Goal: Task Accomplishment & Management: Manage account settings

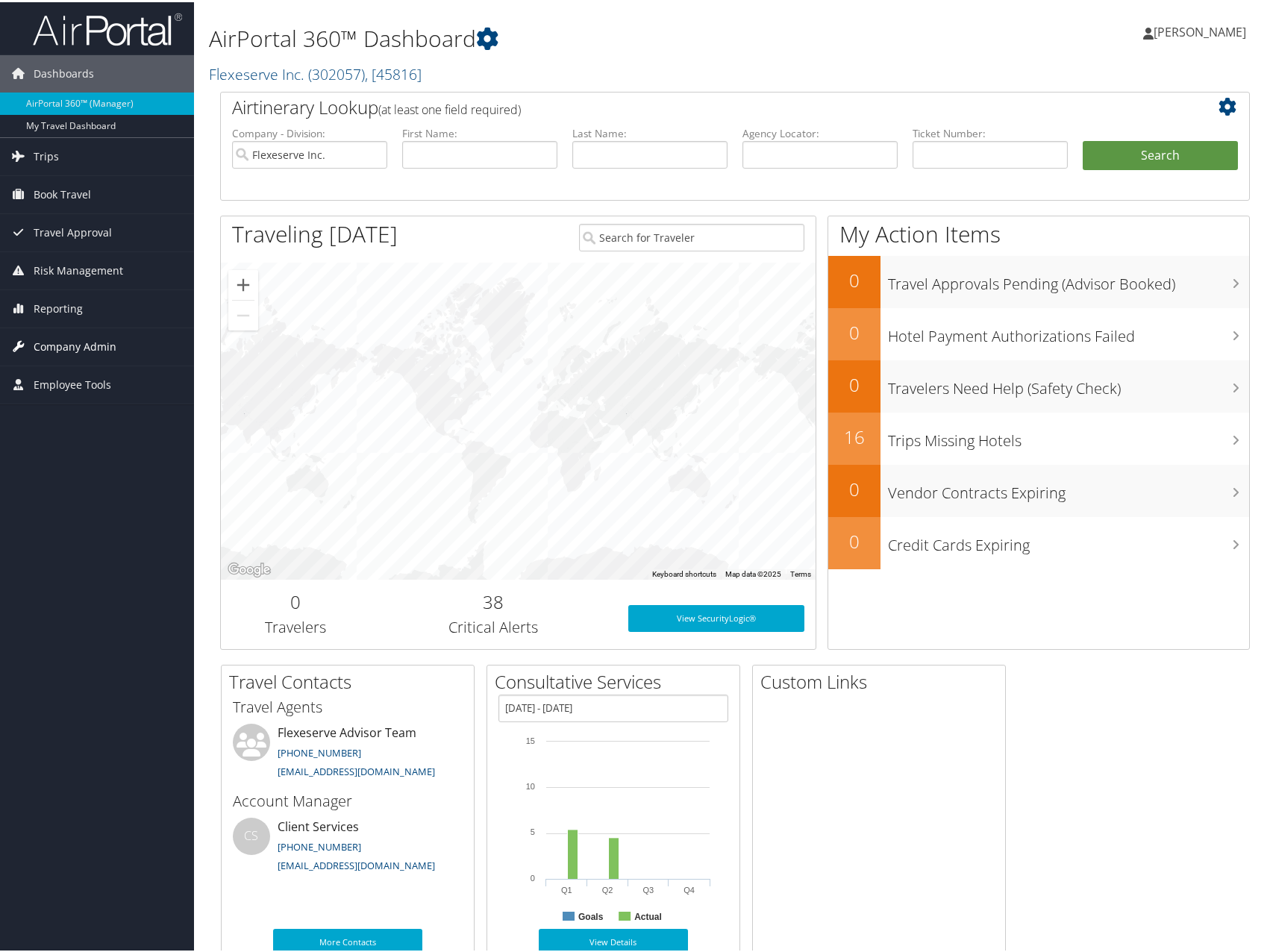
click at [114, 340] on span "Company Admin" at bounding box center [75, 344] width 83 height 37
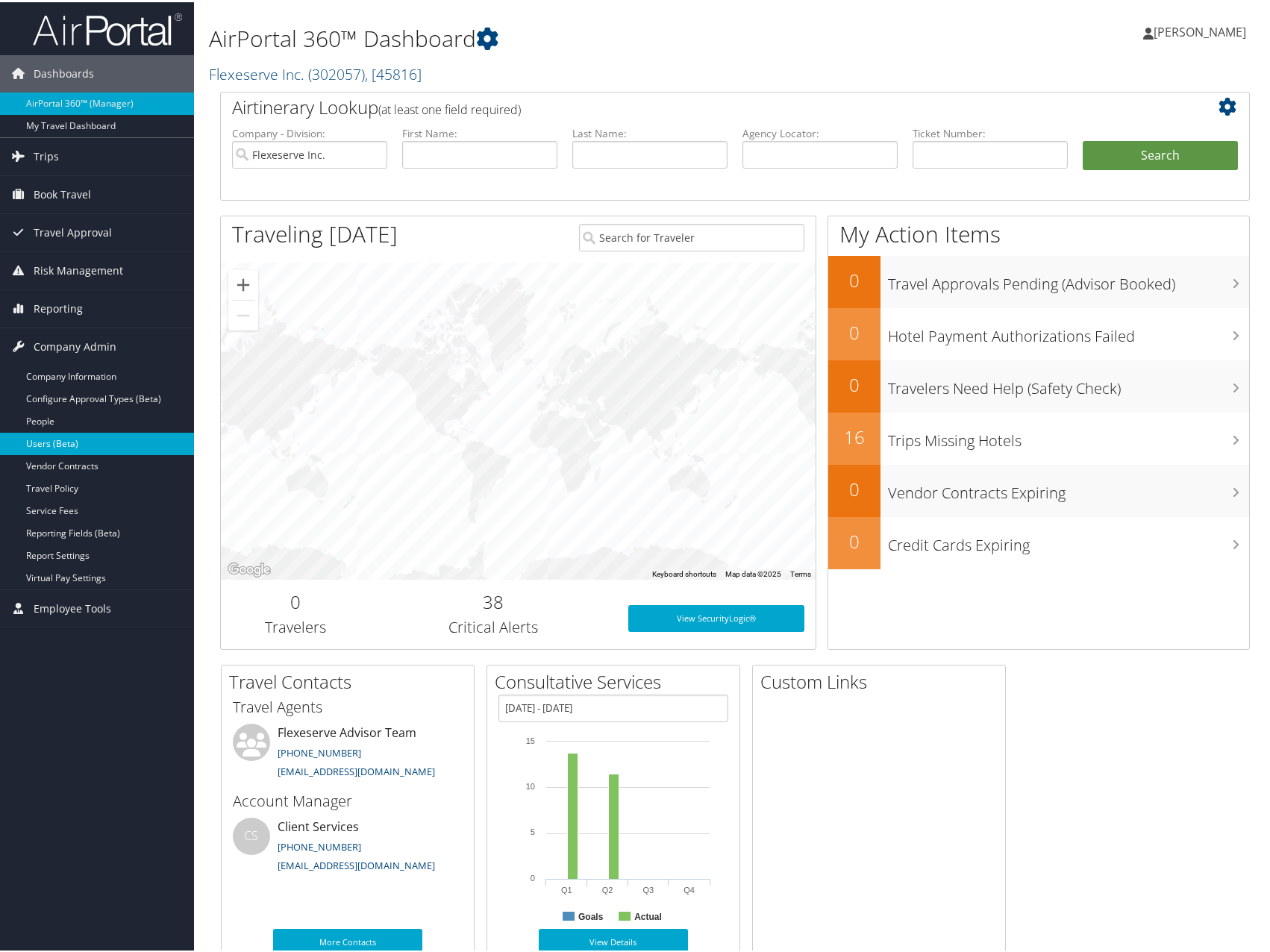
click at [85, 438] on link "Users (Beta)" at bounding box center [97, 441] width 194 height 22
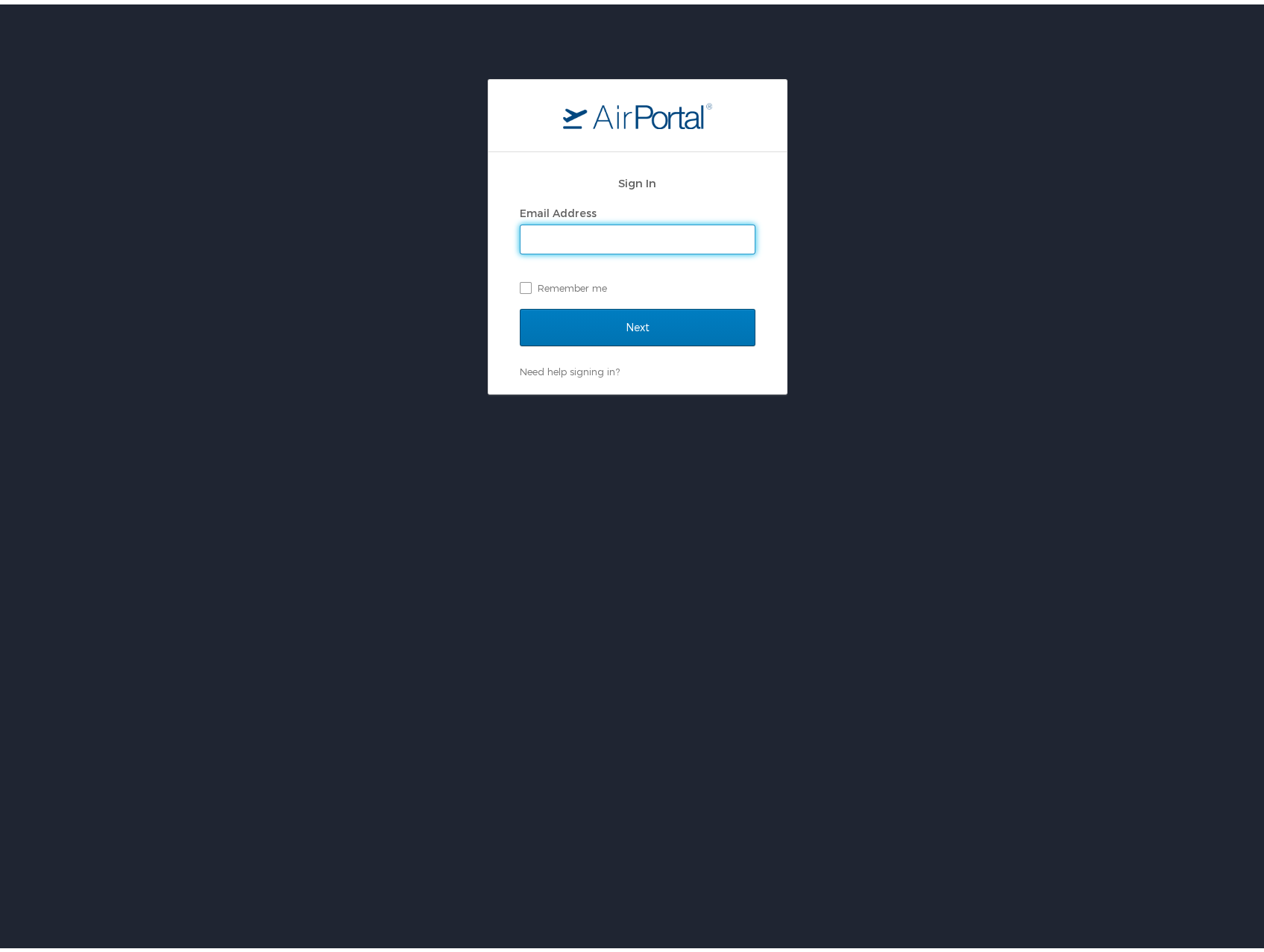
type input "rachel.chin@flexeserve.com"
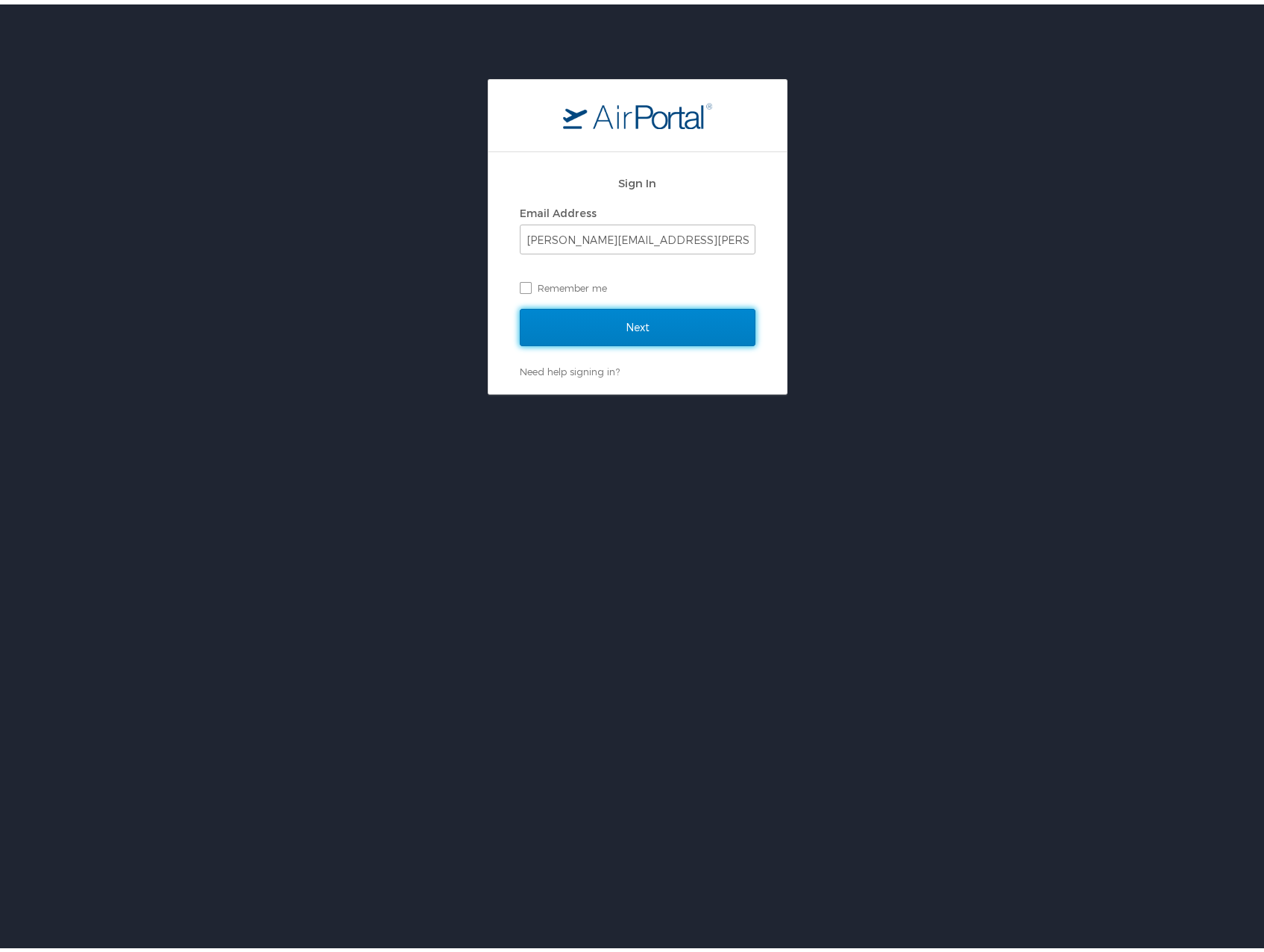
click at [574, 314] on input "Next" at bounding box center [637, 323] width 236 height 37
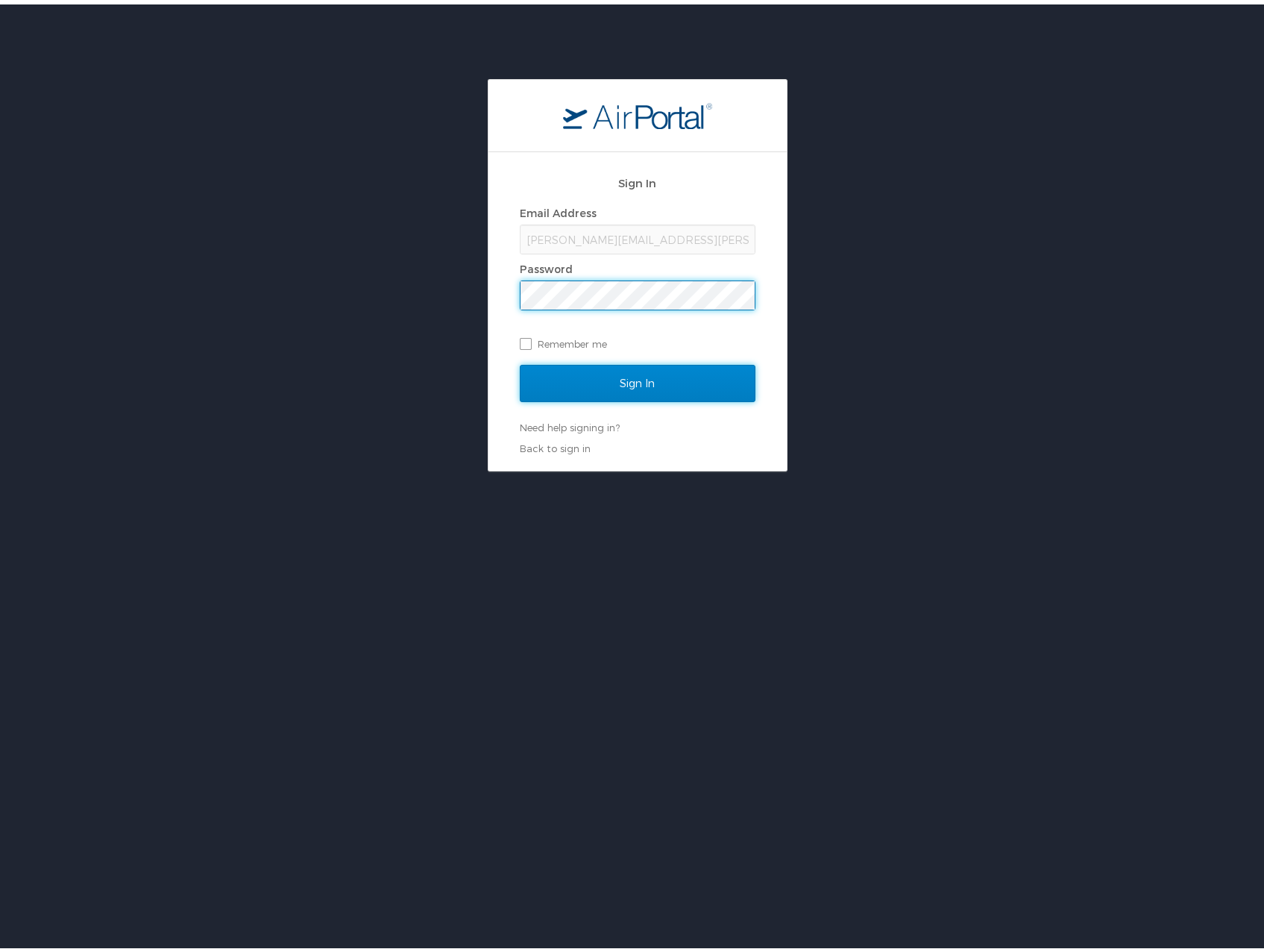
click at [578, 361] on input "Sign In" at bounding box center [637, 378] width 236 height 37
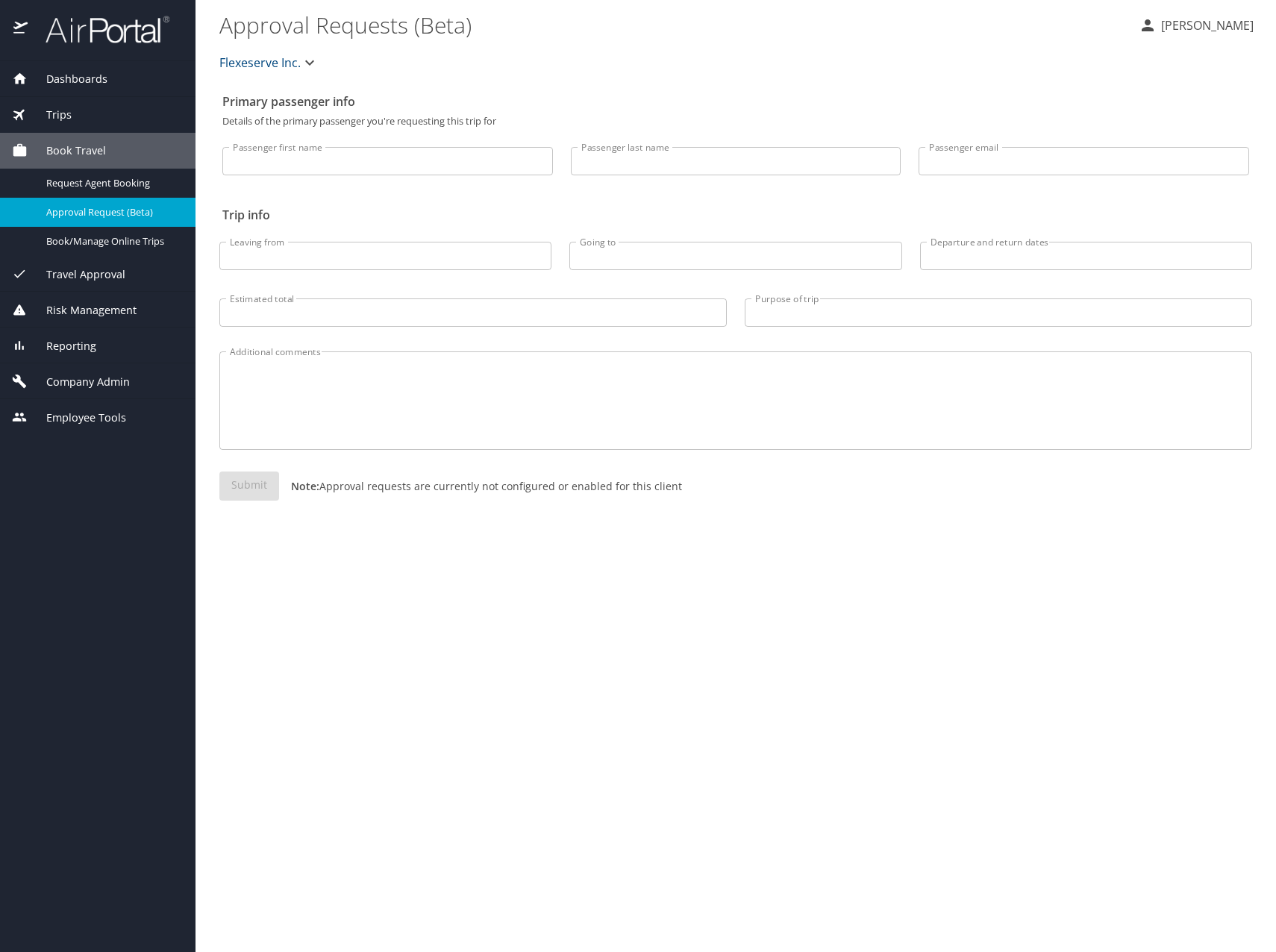
click at [91, 378] on span "Company Admin" at bounding box center [79, 381] width 103 height 16
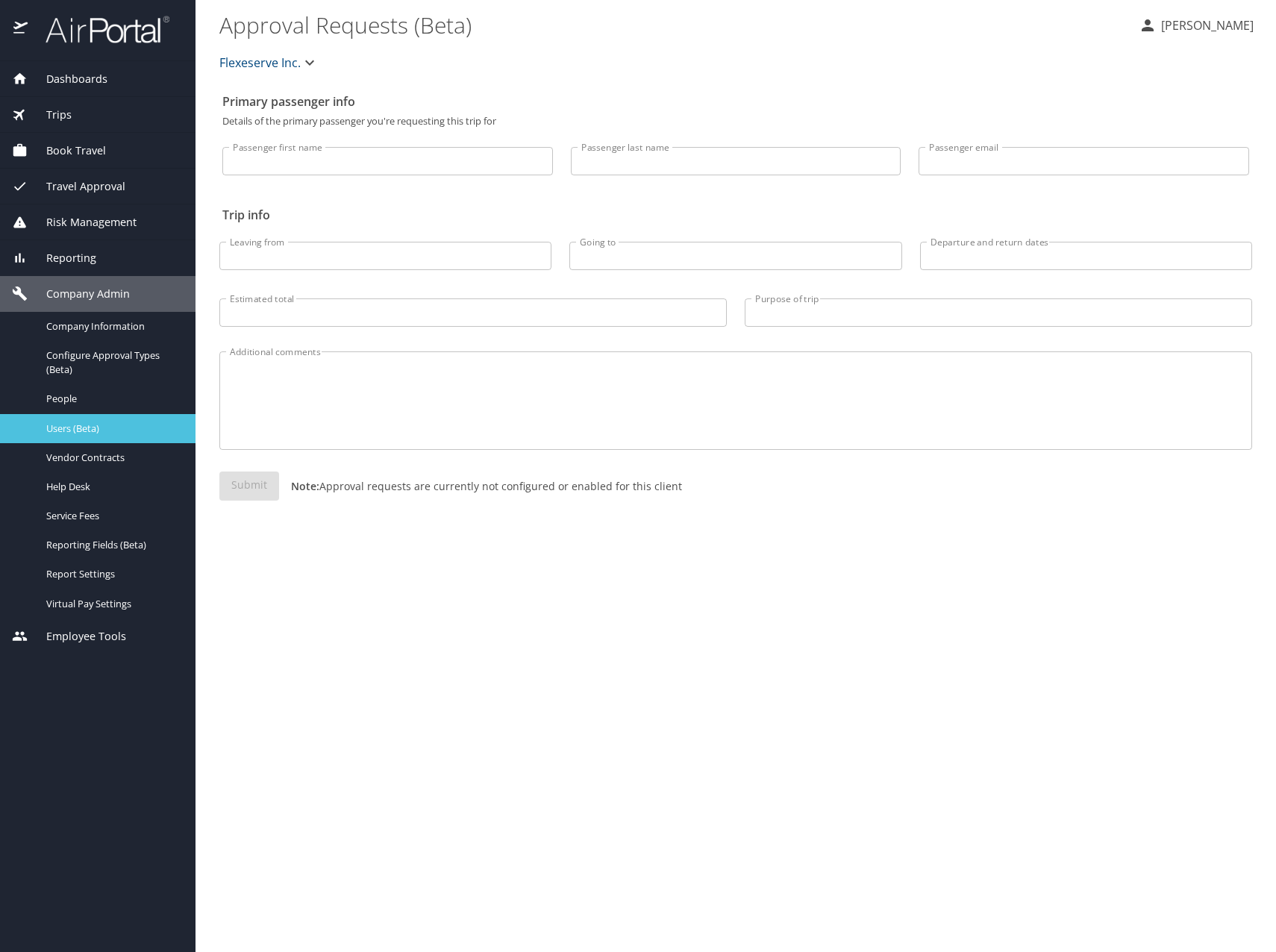
click at [80, 422] on span "Users (Beta)" at bounding box center [112, 428] width 131 height 14
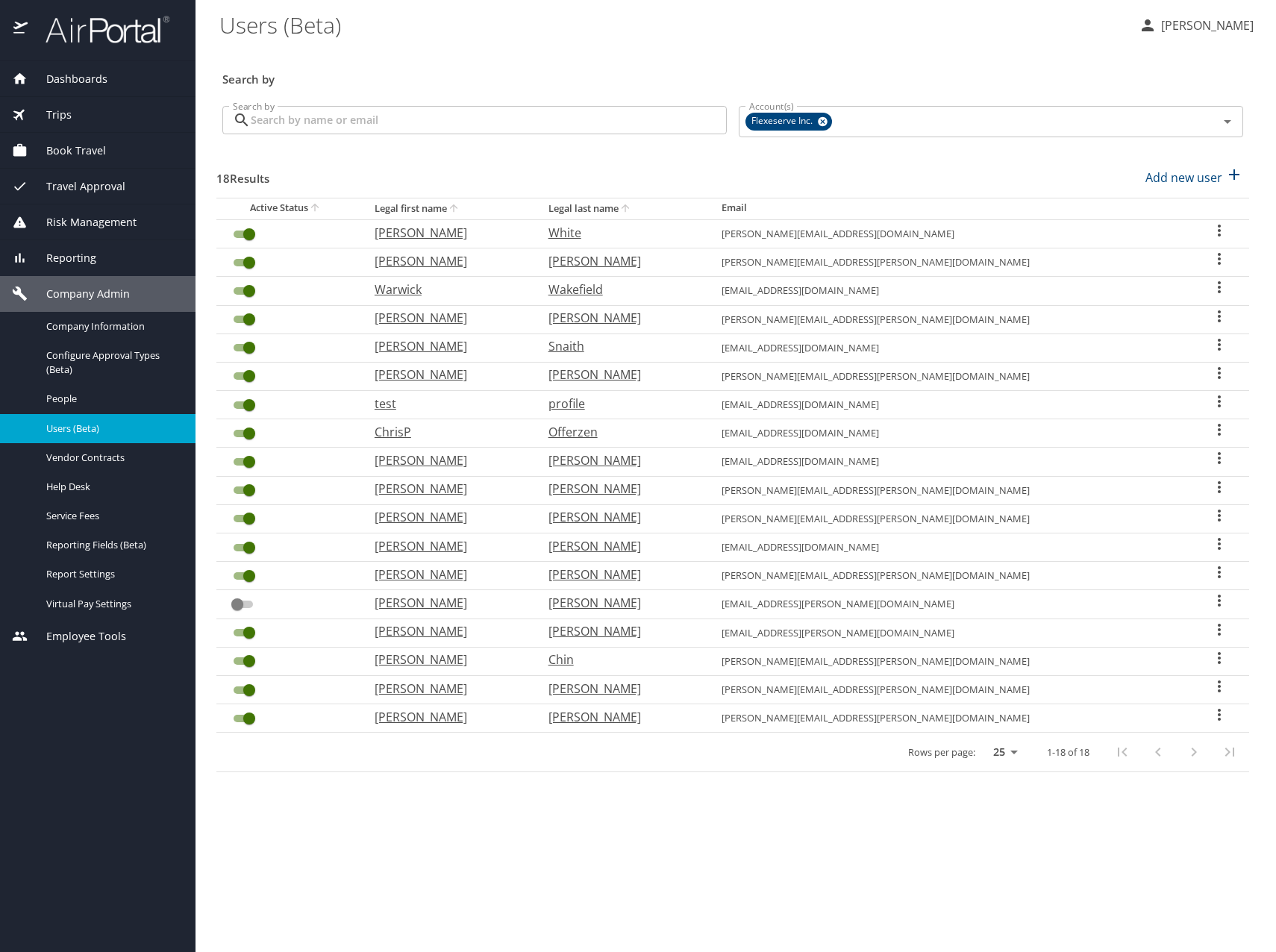
click at [449, 235] on p "[PERSON_NAME]" at bounding box center [446, 233] width 144 height 18
select select "US"
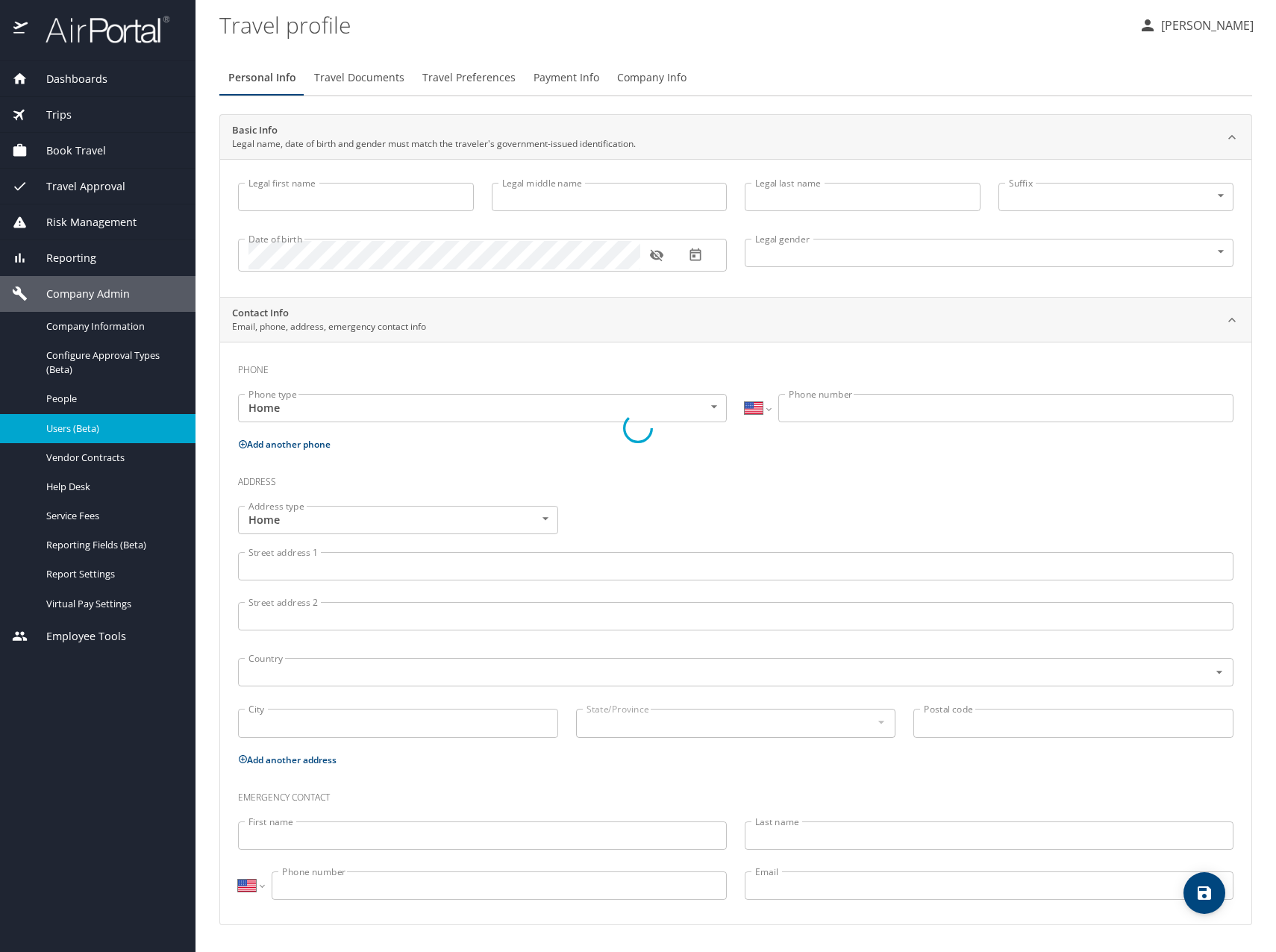
type input "[PERSON_NAME]"
type input "White"
type input "Male"
select select "GB"
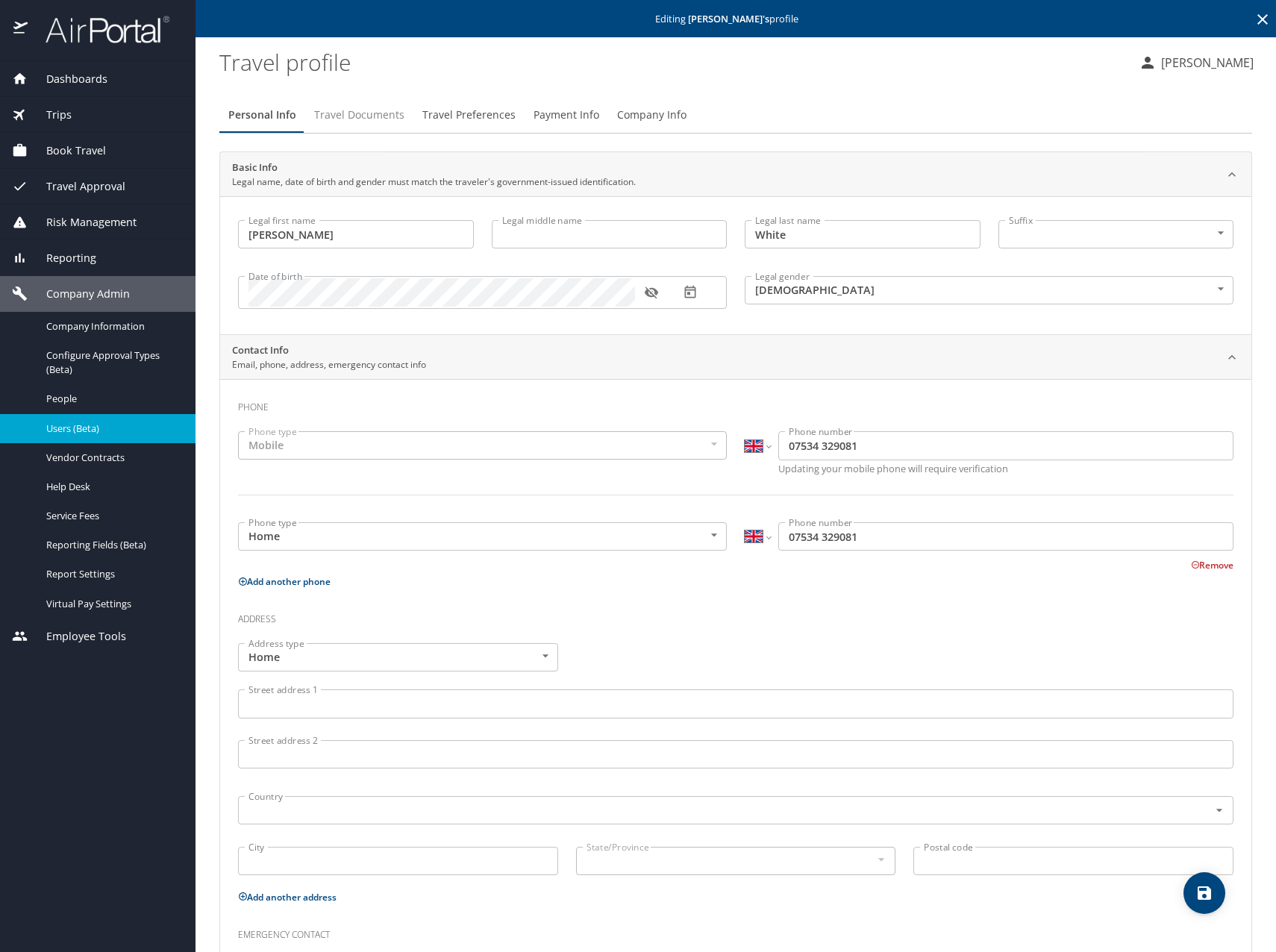
click at [360, 110] on span "Travel Documents" at bounding box center [359, 115] width 91 height 19
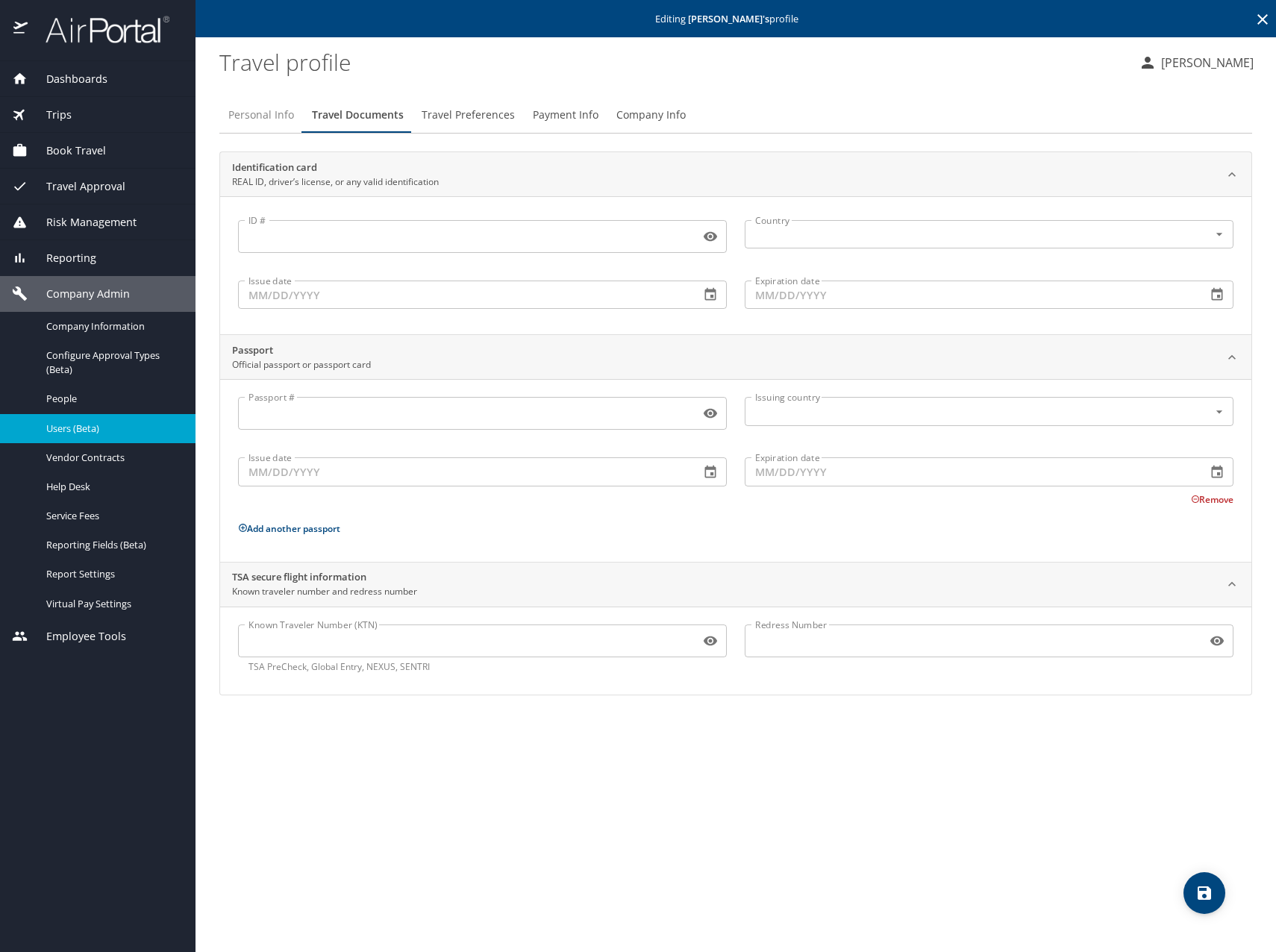
click at [272, 112] on span "Personal Info" at bounding box center [261, 115] width 66 height 19
select select "GB"
select select "US"
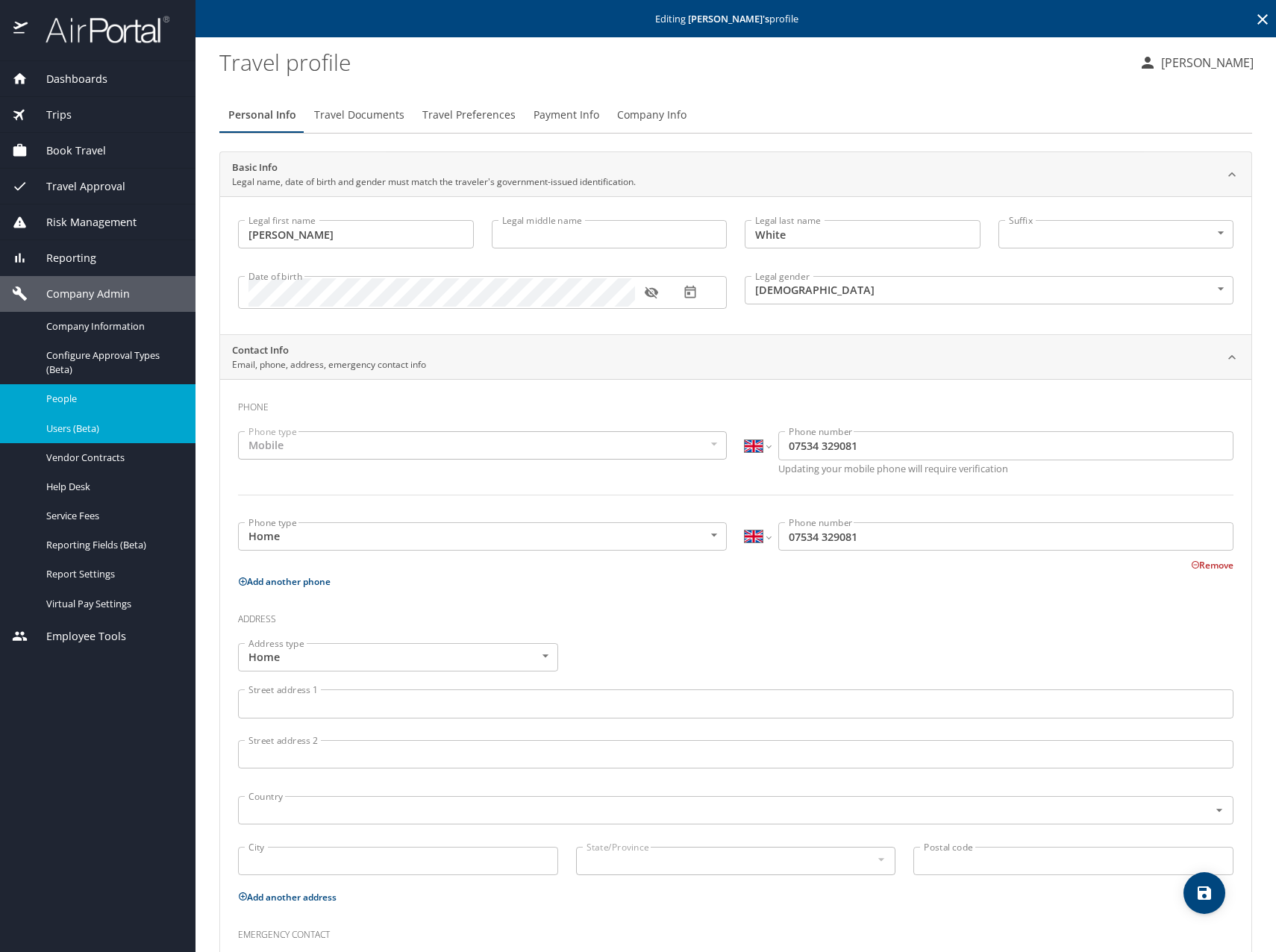
click at [47, 399] on span "People" at bounding box center [112, 398] width 131 height 14
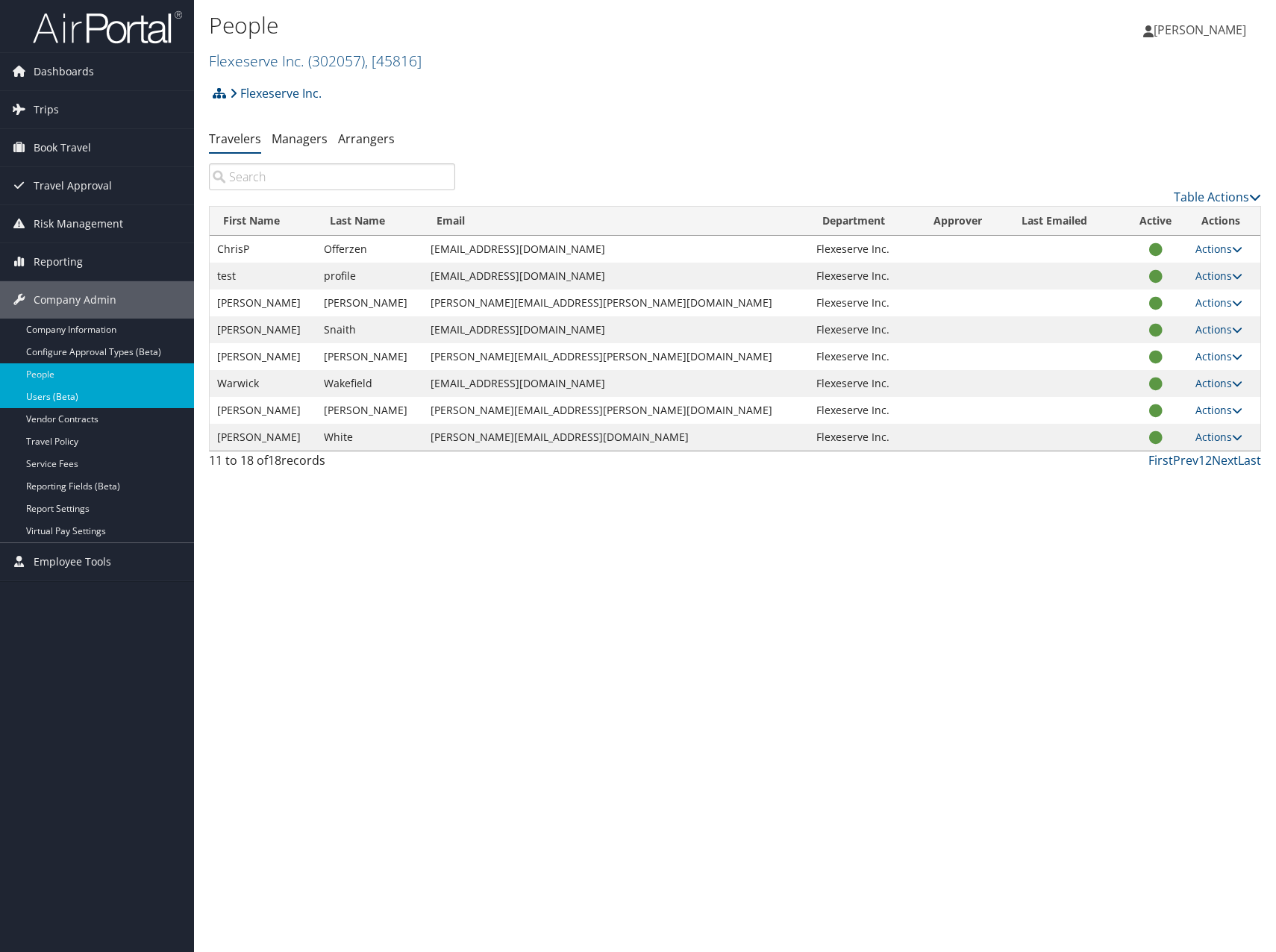
click at [70, 399] on link "Users (Beta)" at bounding box center [97, 396] width 194 height 22
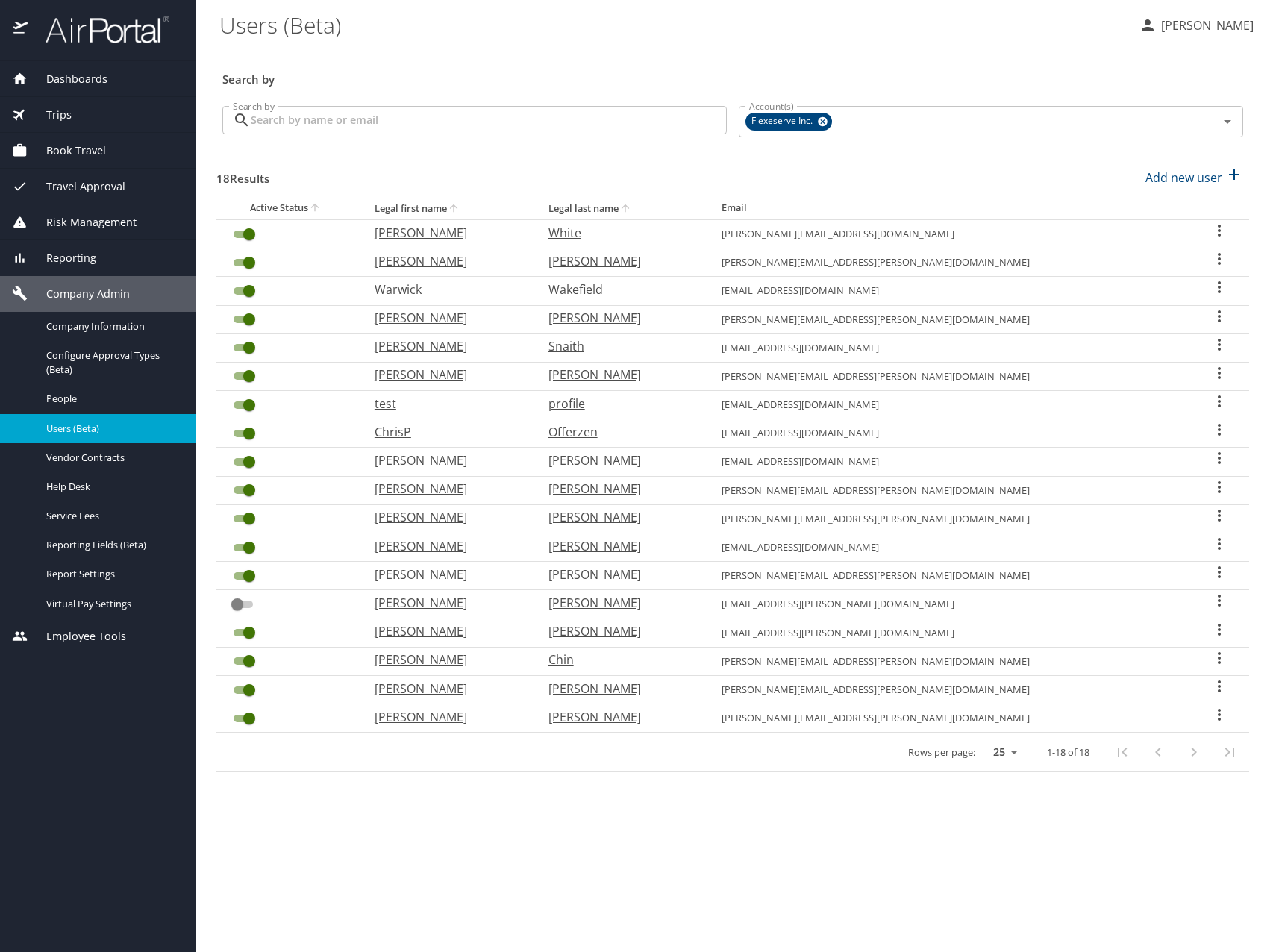
click at [442, 315] on p "[PERSON_NAME]" at bounding box center [446, 318] width 144 height 18
select select "US"
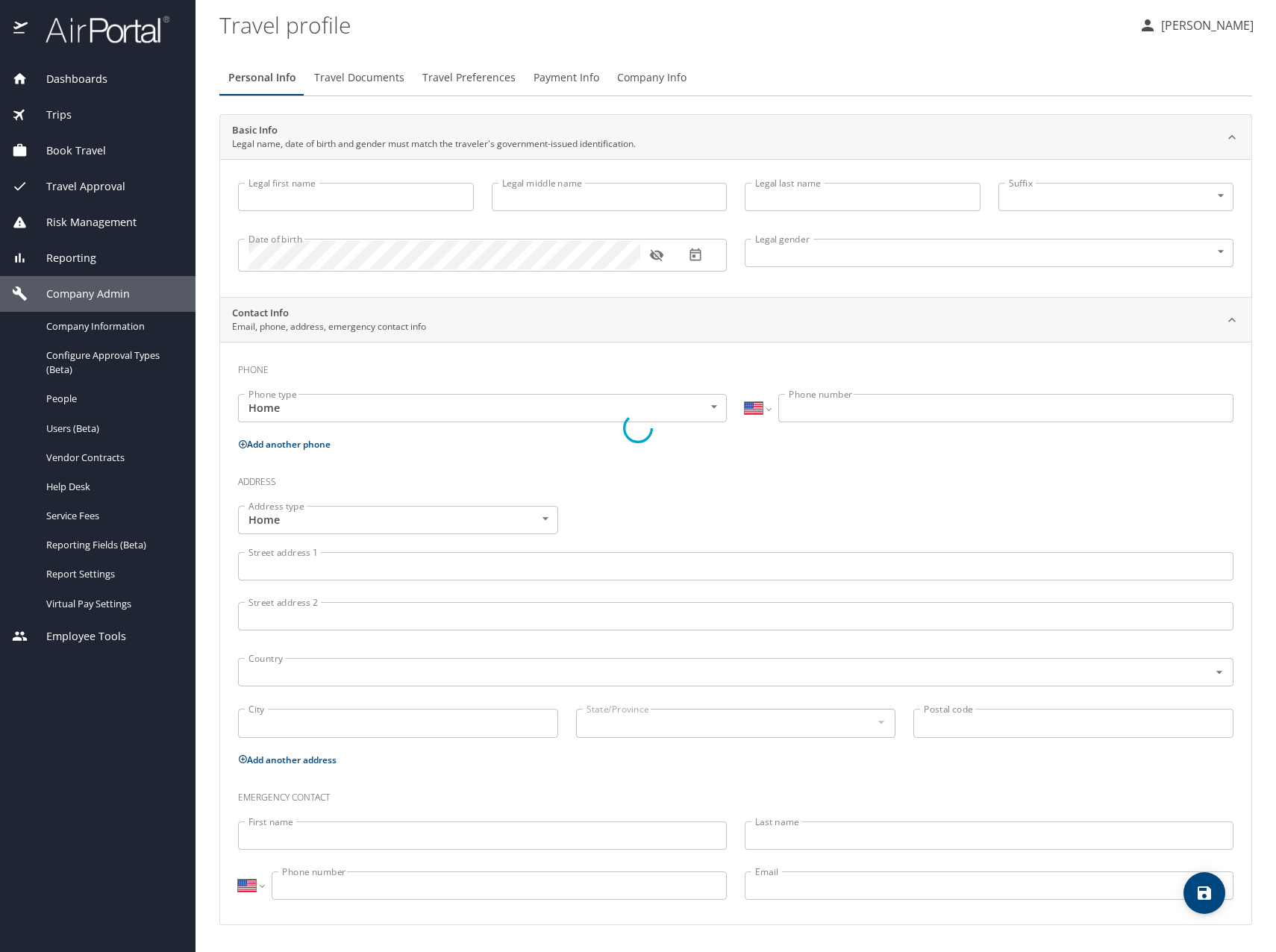
type input "[PERSON_NAME]"
type input "[DEMOGRAPHIC_DATA]"
select select "GB"
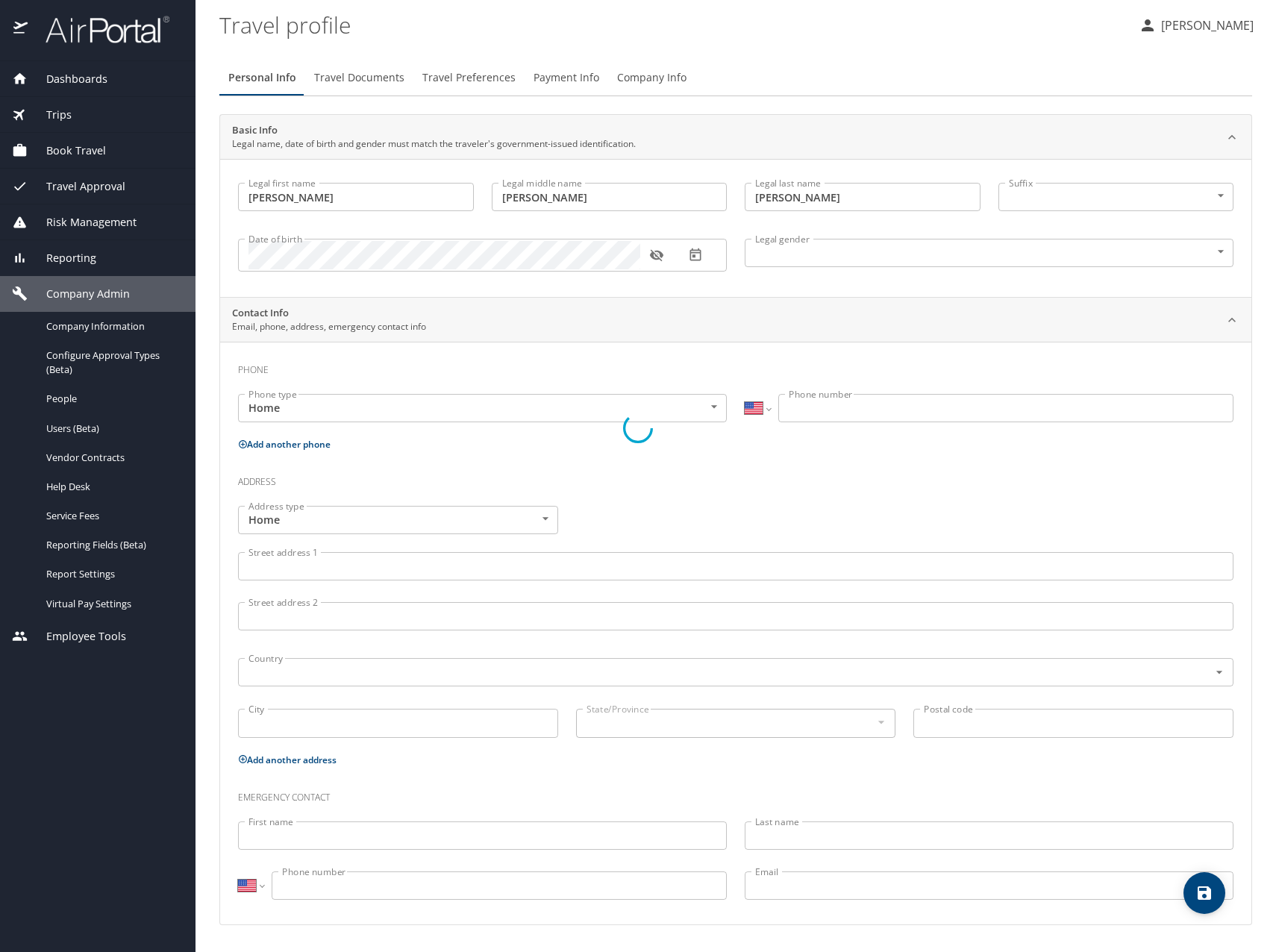
select select "GB"
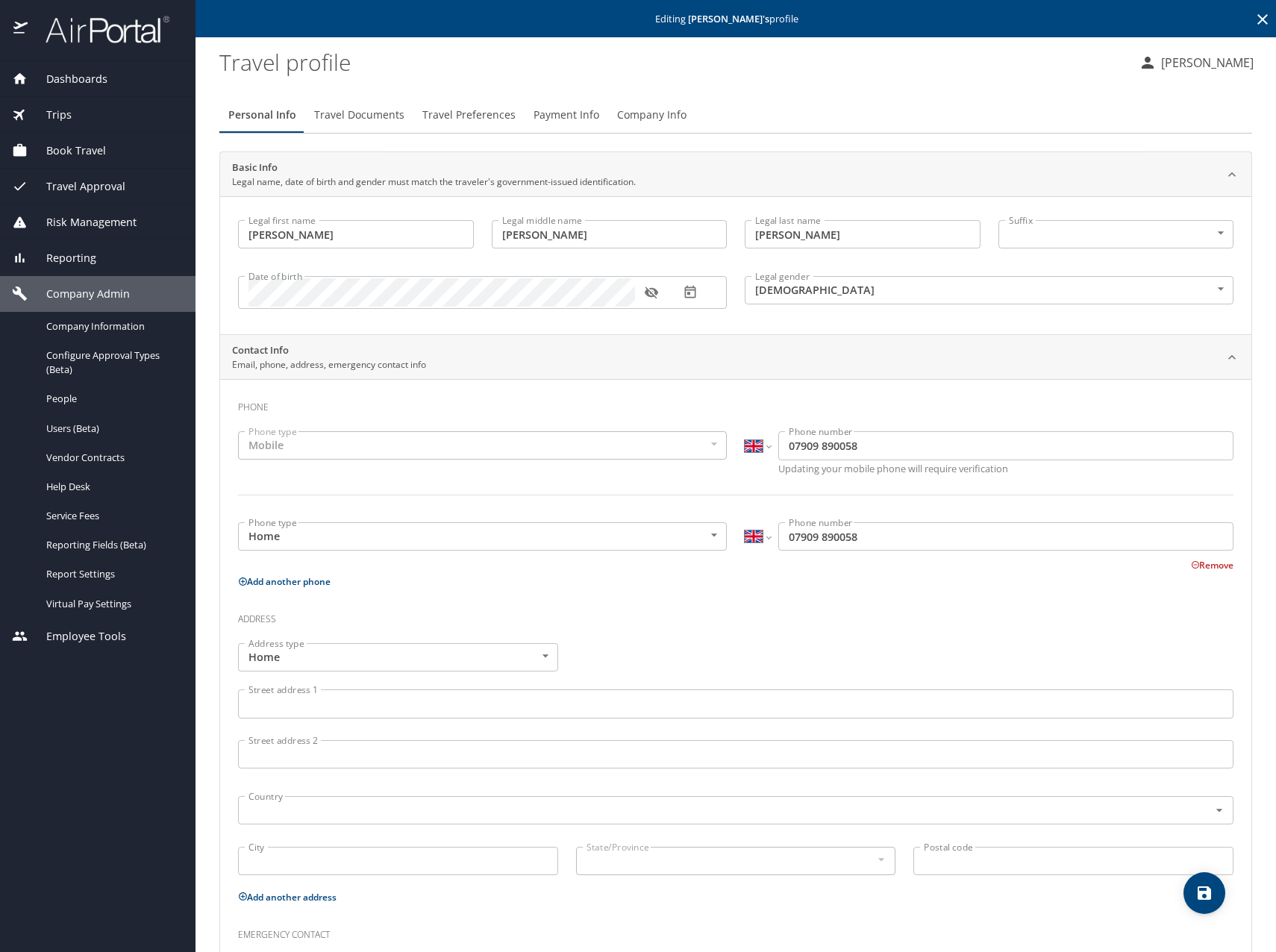
click at [364, 121] on span "Travel Documents" at bounding box center [359, 115] width 91 height 19
